Goal: Navigation & Orientation: Find specific page/section

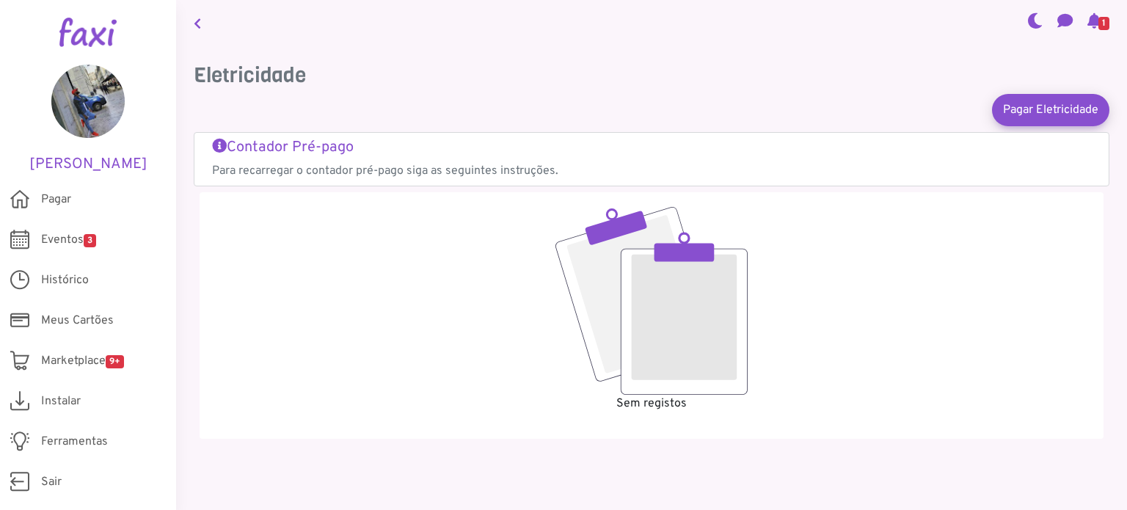
click at [440, 40] on nav "1" at bounding box center [651, 23] width 951 height 46
drag, startPoint x: 79, startPoint y: 241, endPoint x: 125, endPoint y: 293, distance: 68.6
click at [79, 241] on span "Eventos 3" at bounding box center [68, 240] width 55 height 18
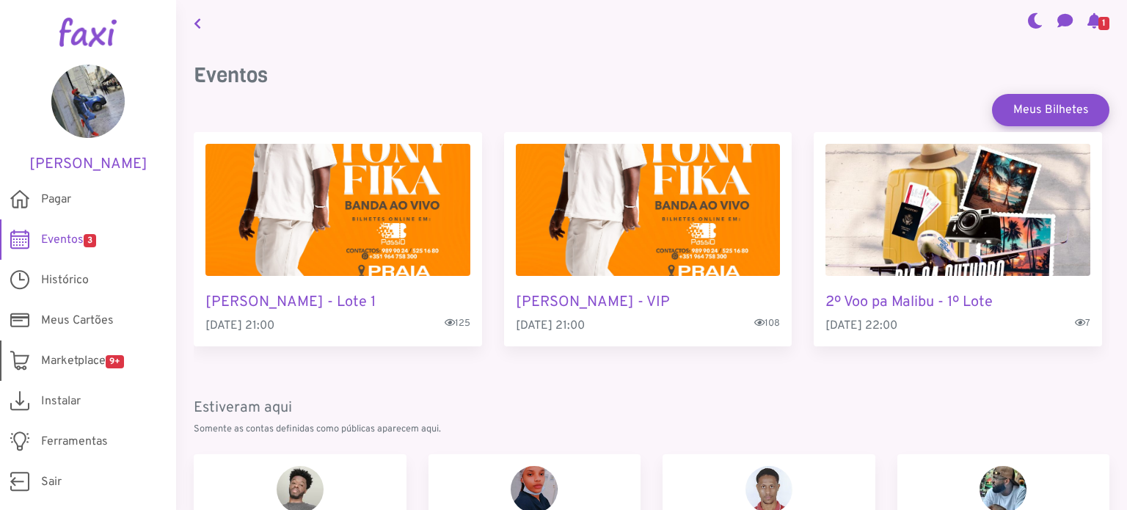
click at [62, 363] on span "Marketplace 9+" at bounding box center [82, 361] width 83 height 18
click at [68, 197] on span "Pagar" at bounding box center [56, 200] width 30 height 18
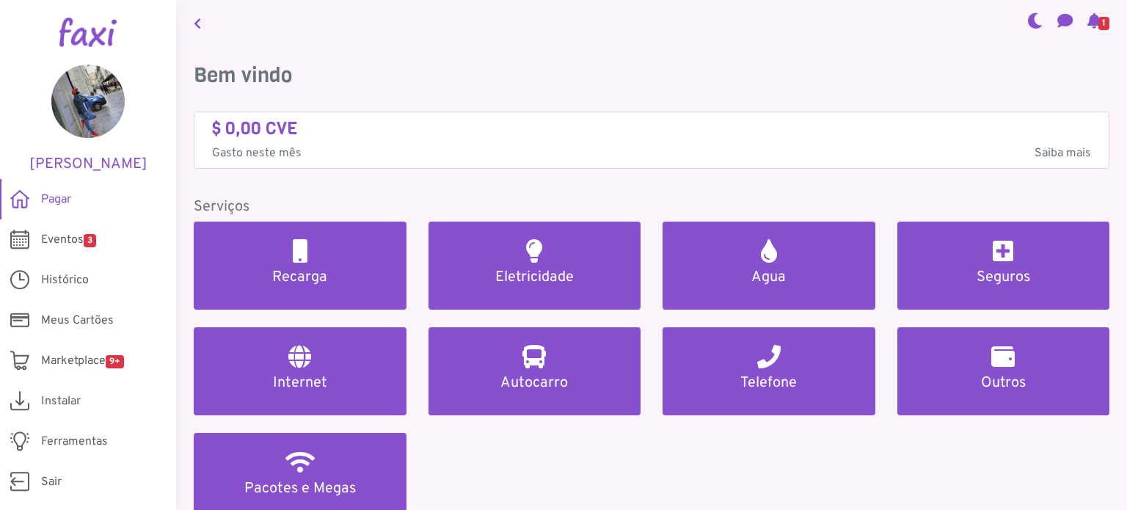
drag, startPoint x: 1099, startPoint y: 23, endPoint x: 1094, endPoint y: 56, distance: 33.4
click at [1099, 24] on span "1" at bounding box center [1104, 23] width 11 height 13
